Goal: Transaction & Acquisition: Subscribe to service/newsletter

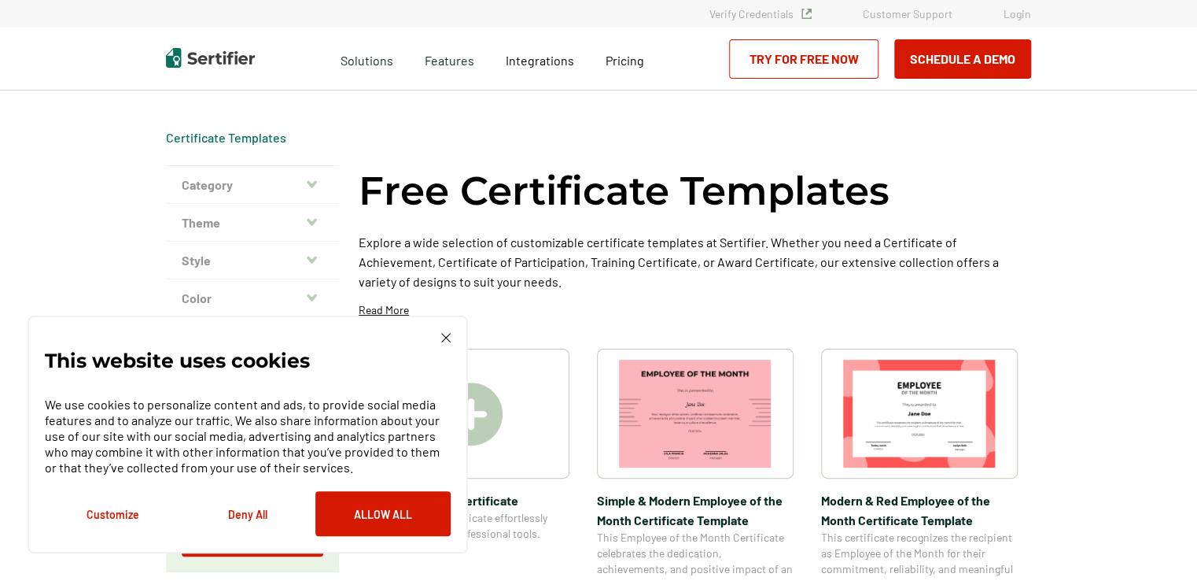
click at [445, 339] on img at bounding box center [445, 337] width 9 height 9
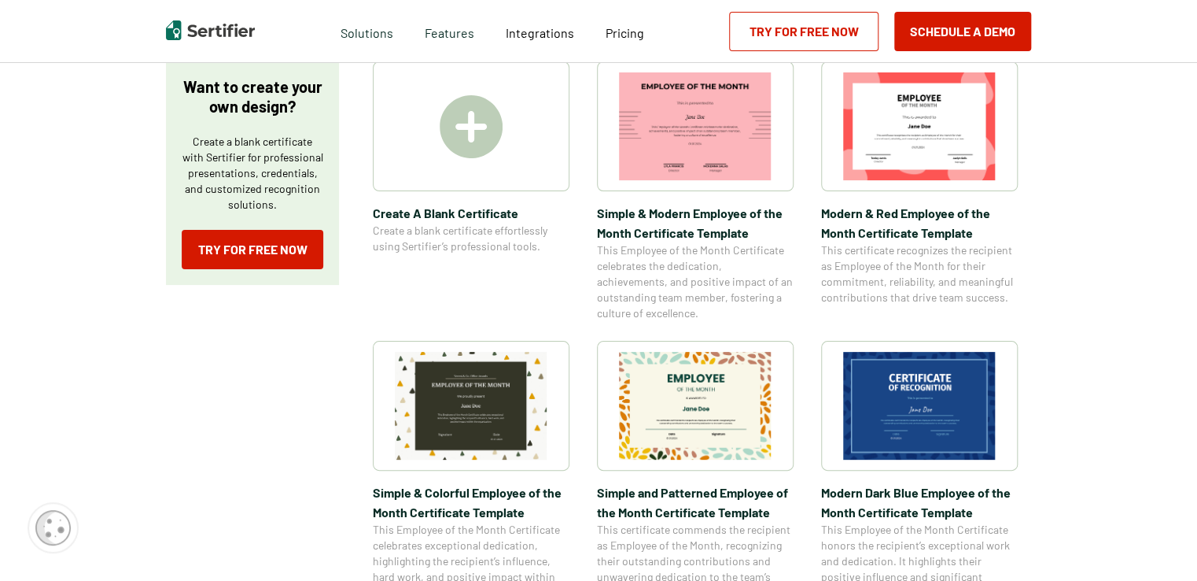
scroll to position [315, 0]
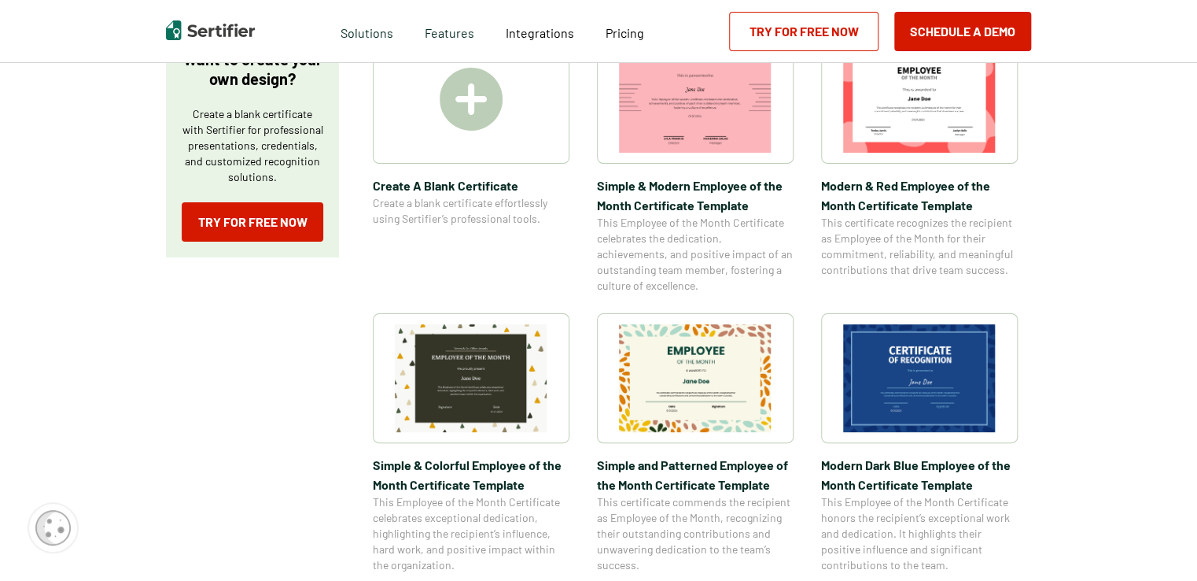
click at [922, 389] on img at bounding box center [919, 378] width 153 height 108
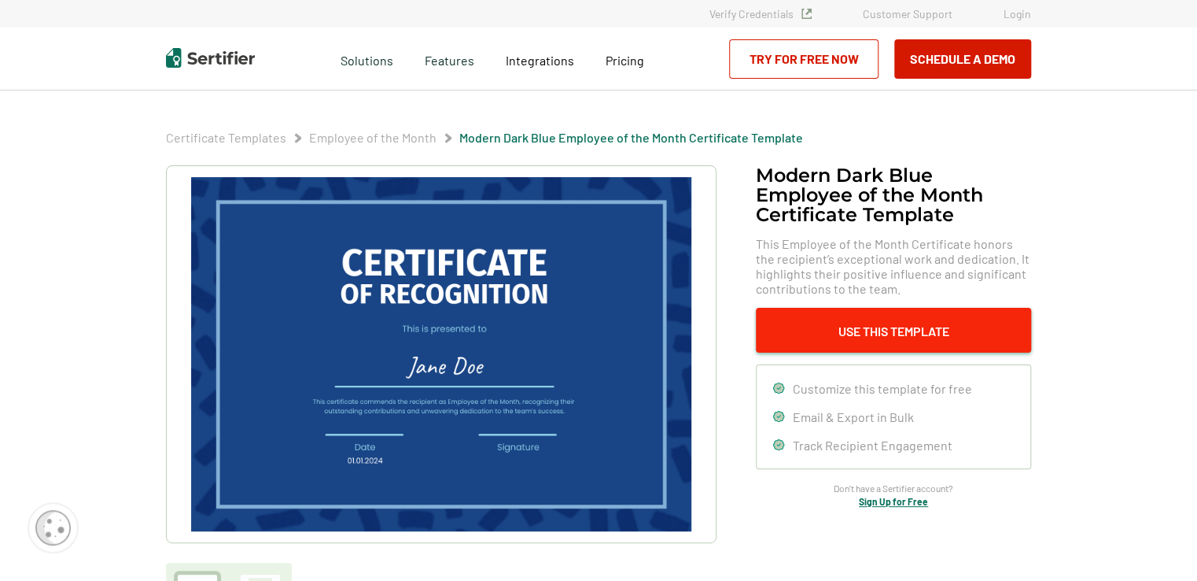
click at [881, 343] on button "Use This Template" at bounding box center [893, 330] width 275 height 45
click at [814, 66] on link "Try for Free Now" at bounding box center [803, 58] width 149 height 39
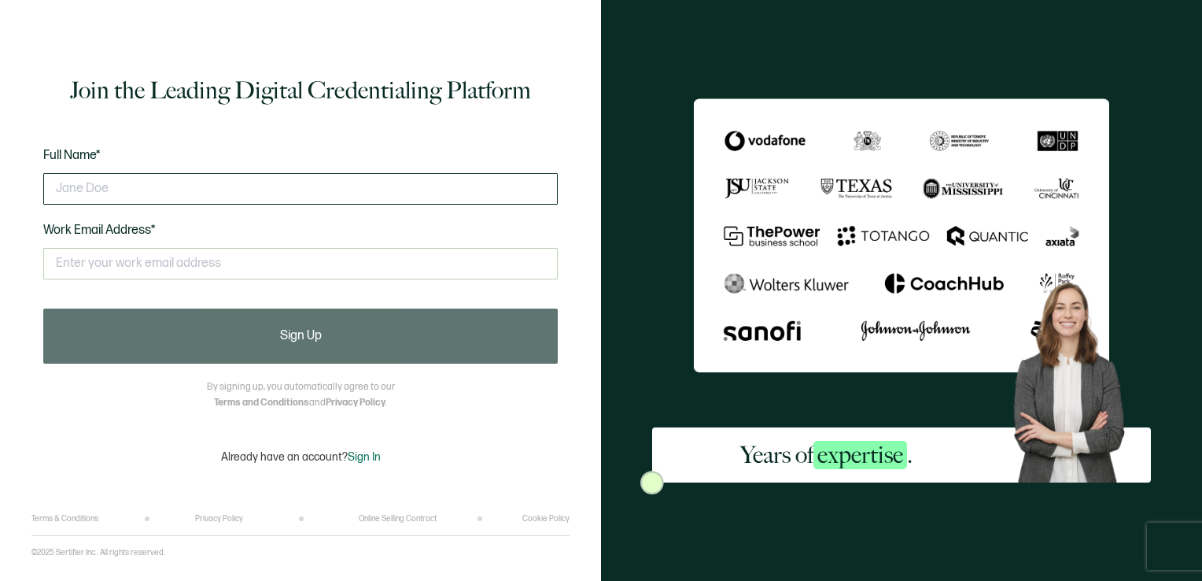
click at [236, 192] on input "text" at bounding box center [300, 188] width 514 height 31
type input "Jeff PisaPisao Tuuga"
type input "jtuuga@g2securestaff.com"
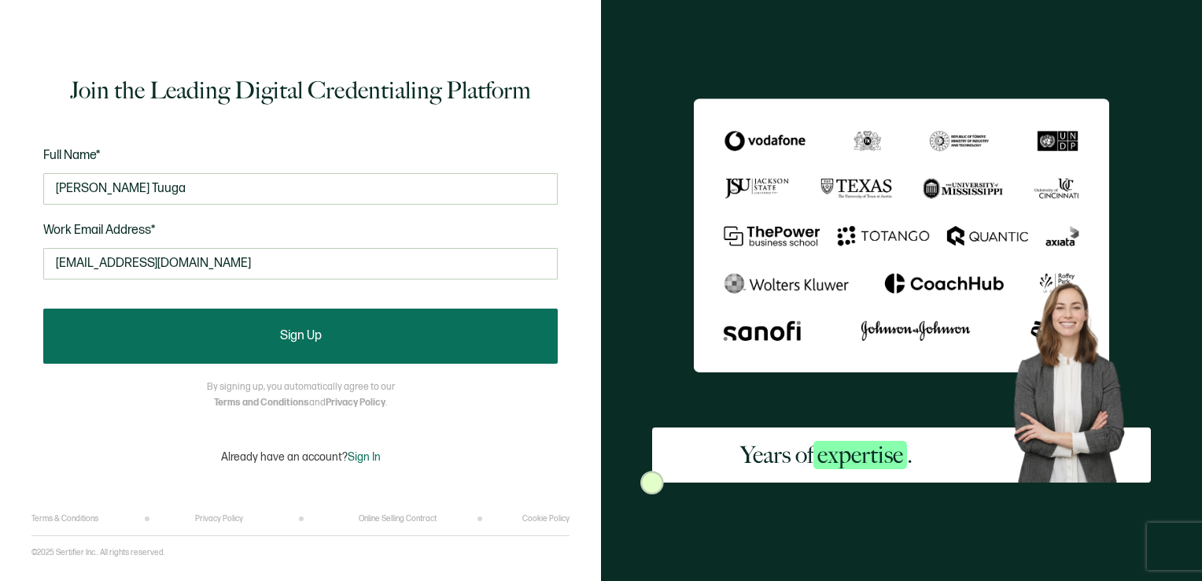
click at [280, 324] on button "Sign Up" at bounding box center [300, 335] width 514 height 55
